Goal: Information Seeking & Learning: Learn about a topic

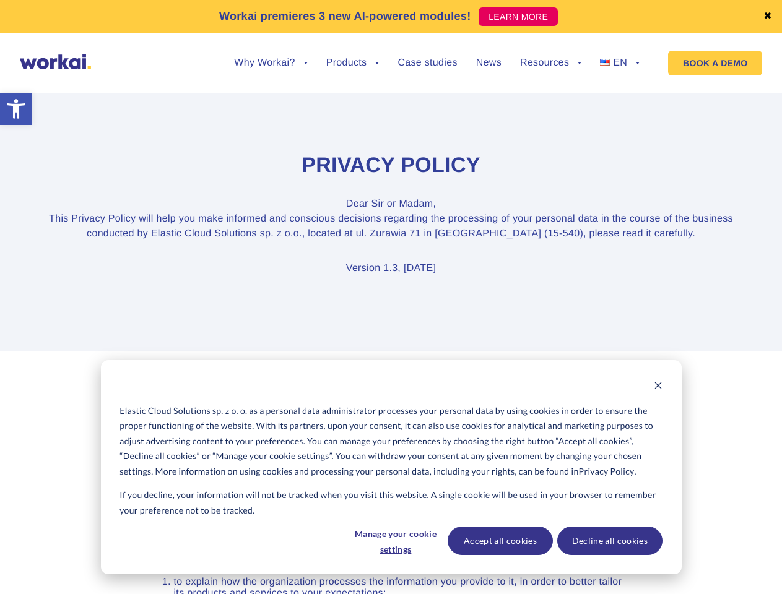
click at [658, 387] on icon "Dismiss cookie banner" at bounding box center [657, 385] width 9 height 9
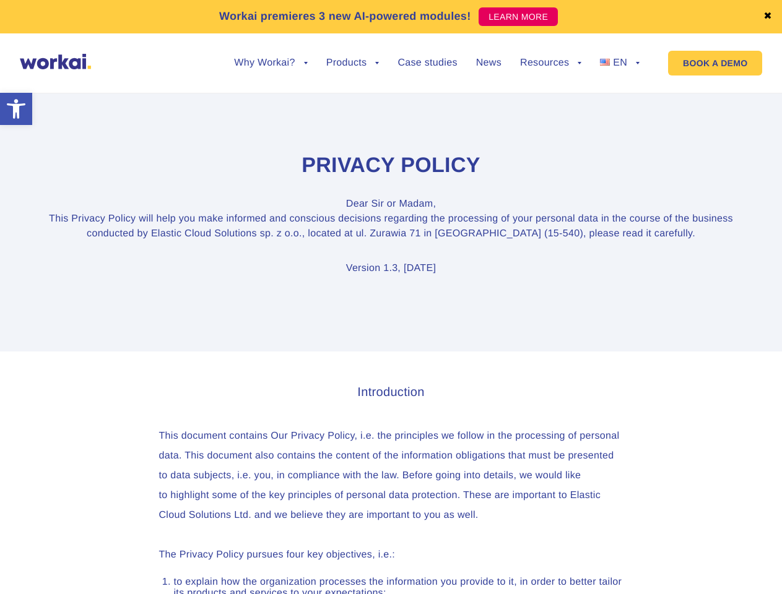
click at [767, 17] on link "✖" at bounding box center [767, 17] width 9 height 10
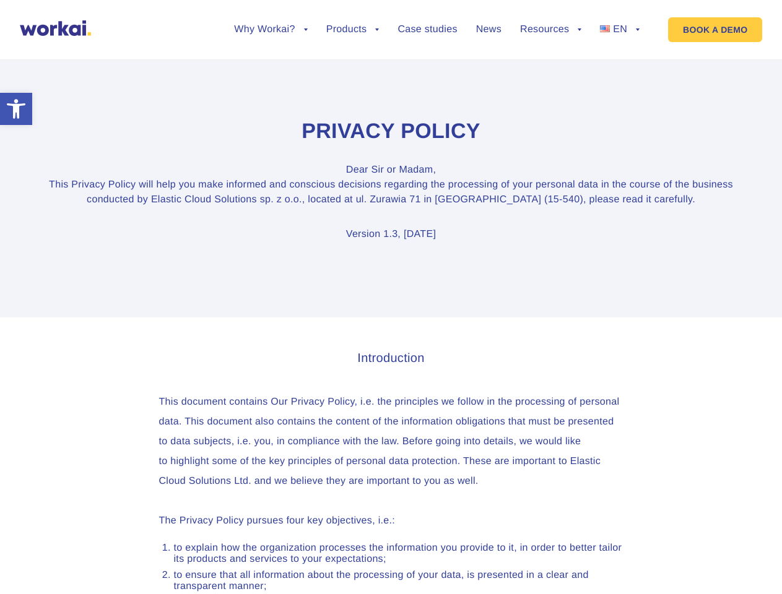
click at [270, 72] on section "Privacy Policy Dear [PERSON_NAME] or Madam, This Privacy Policy will help you m…" at bounding box center [391, 180] width 782 height 274
click at [270, 63] on section "Privacy Policy Dear [PERSON_NAME] or Madam, This Privacy Policy will help you m…" at bounding box center [391, 180] width 782 height 274
click at [353, 72] on section "Privacy Policy Dear [PERSON_NAME] or Madam, This Privacy Policy will help you m…" at bounding box center [391, 180] width 782 height 274
click at [550, 72] on section "Privacy Policy Dear [PERSON_NAME] or Madam, This Privacy Policy will help you m…" at bounding box center [391, 180] width 782 height 274
click at [550, 63] on section "Privacy Policy Dear [PERSON_NAME] or Madam, This Privacy Policy will help you m…" at bounding box center [391, 180] width 782 height 274
